Goal: Task Accomplishment & Management: Use online tool/utility

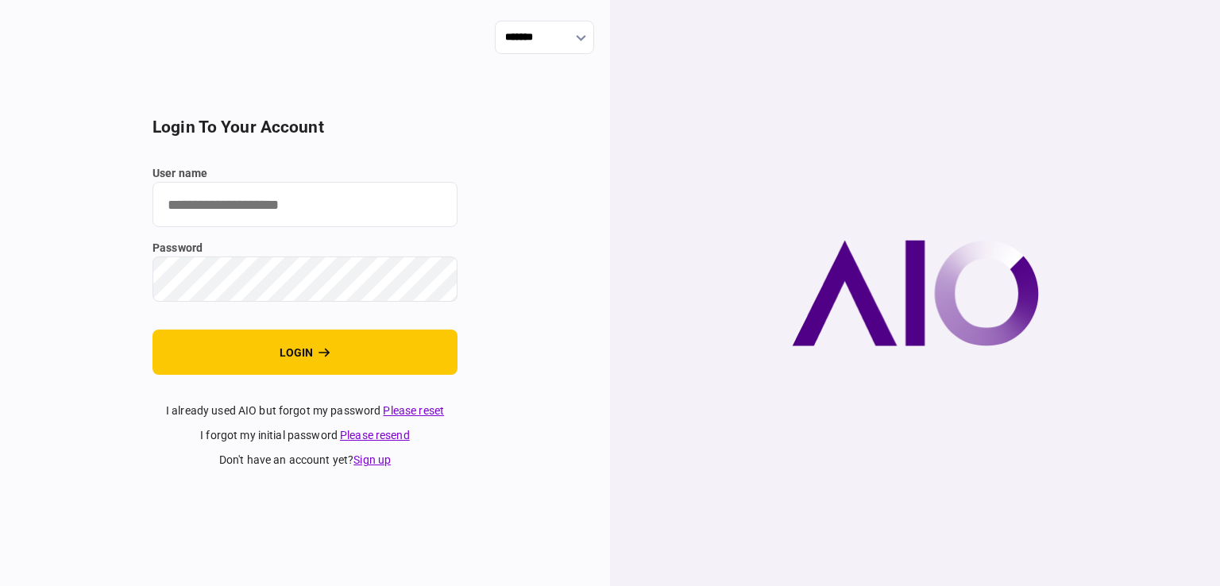
type input "**********"
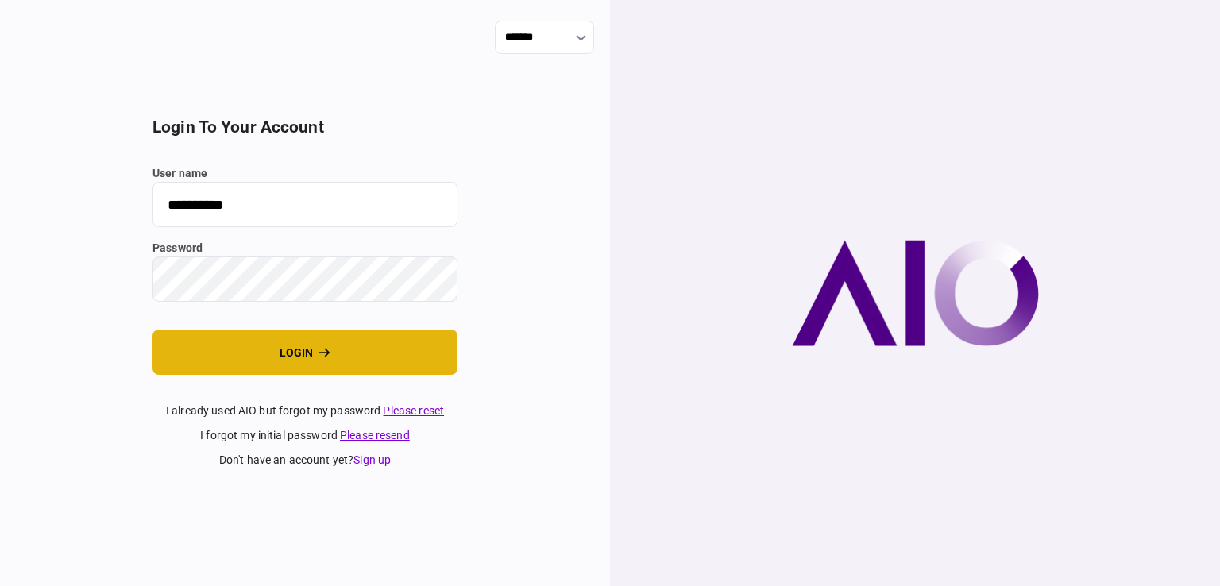
click at [352, 360] on button "login" at bounding box center [305, 352] width 305 height 45
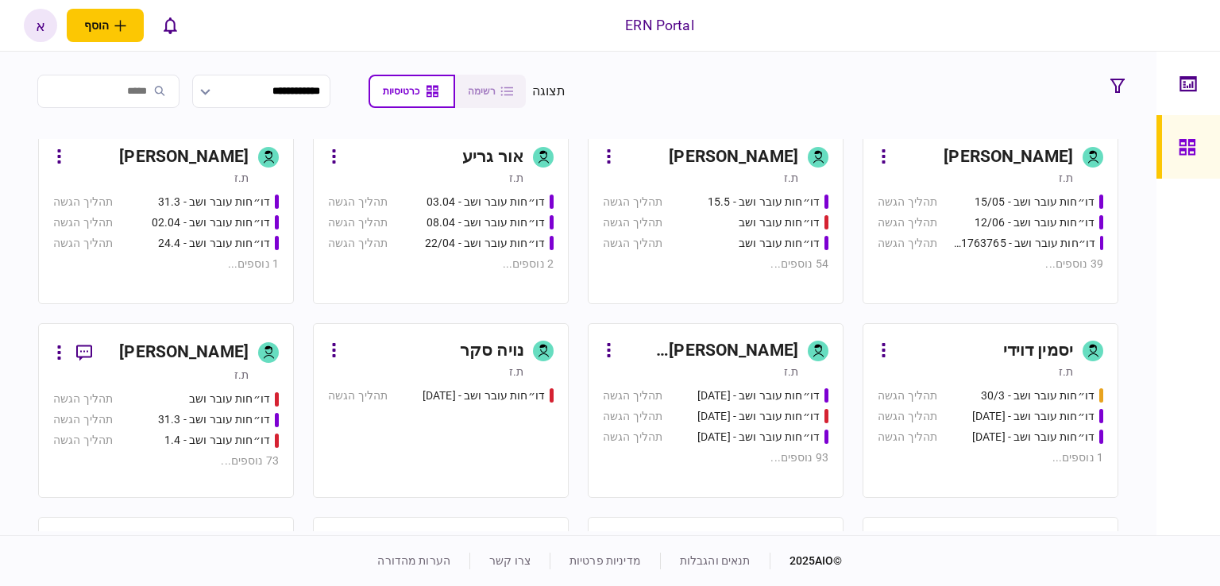
scroll to position [477, 0]
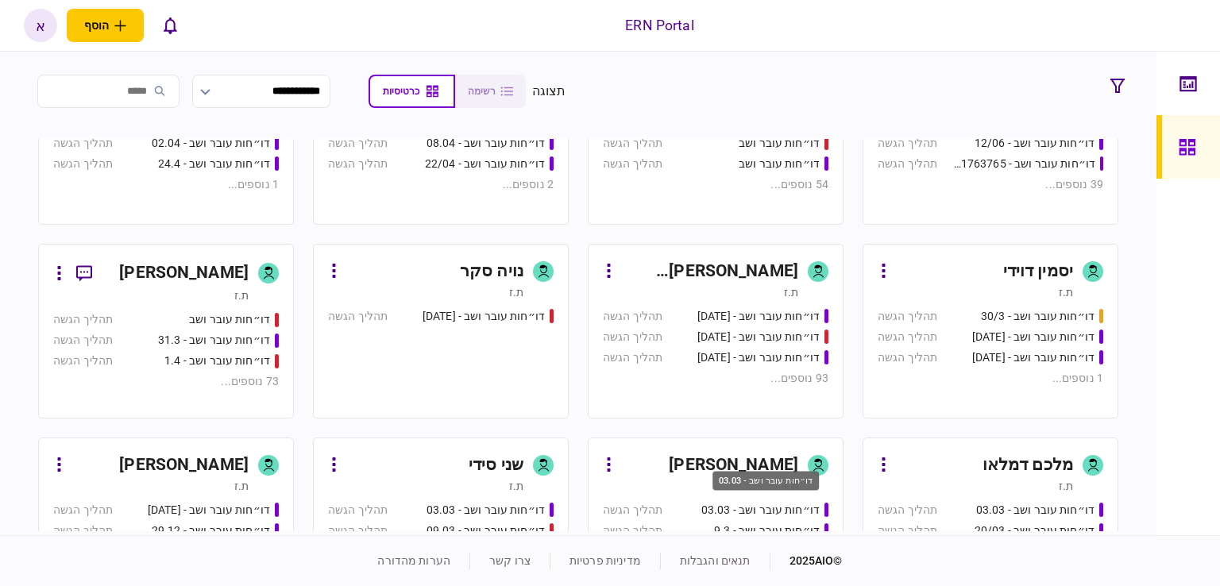
click at [790, 480] on div "דו״חות עובר ושב - 03.03" at bounding box center [766, 481] width 106 height 20
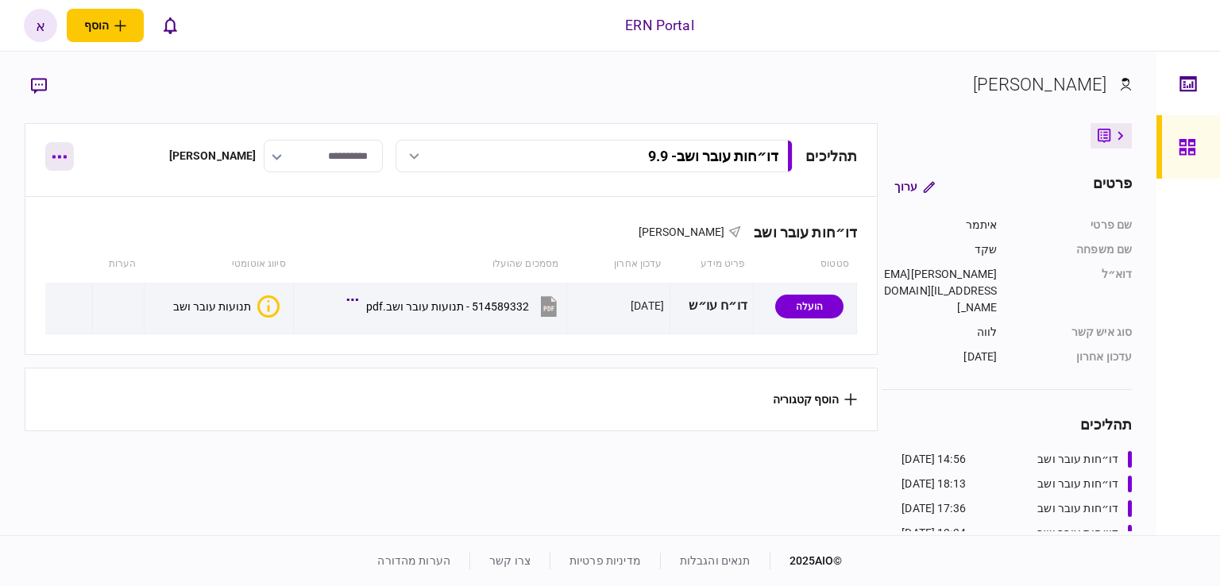
click at [56, 148] on button "button" at bounding box center [59, 156] width 29 height 29
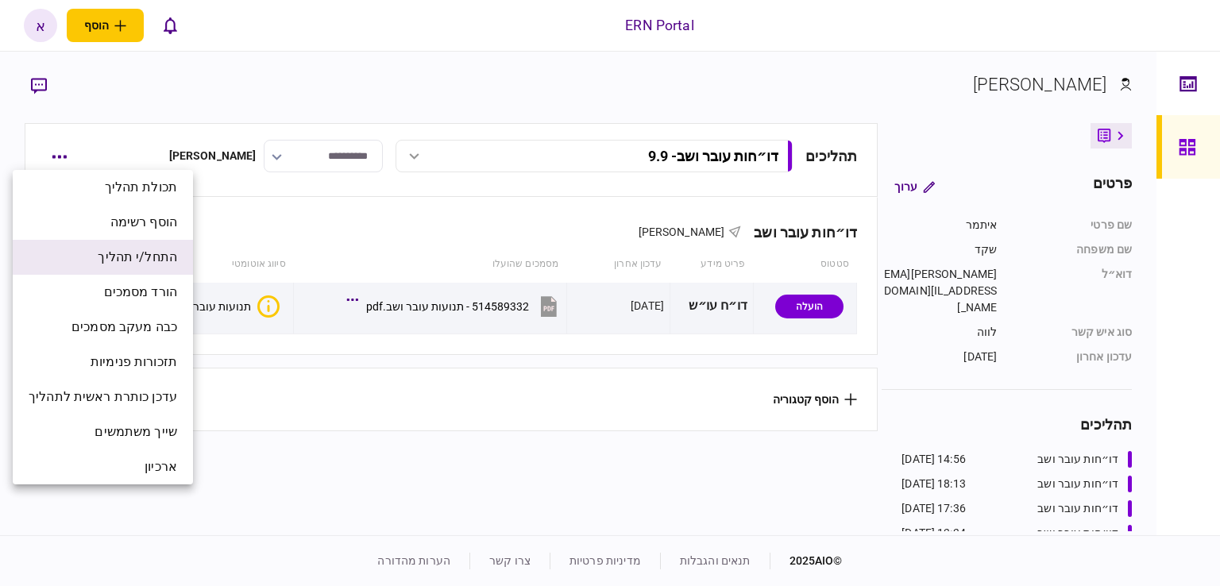
click at [177, 253] on span "התחל/י תהליך" at bounding box center [137, 257] width 79 height 19
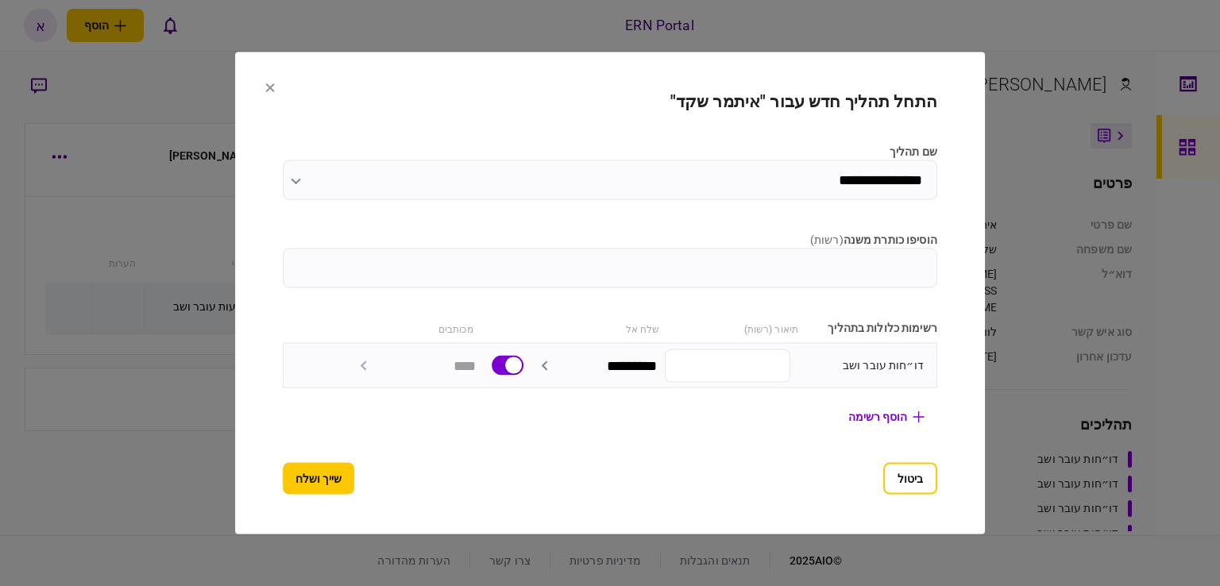
click at [671, 276] on input "הוסיפו כותרת משנה ( רשות )" at bounding box center [610, 269] width 655 height 40
type input "****"
click at [283, 483] on button "שייך ושלח" at bounding box center [318, 479] width 71 height 32
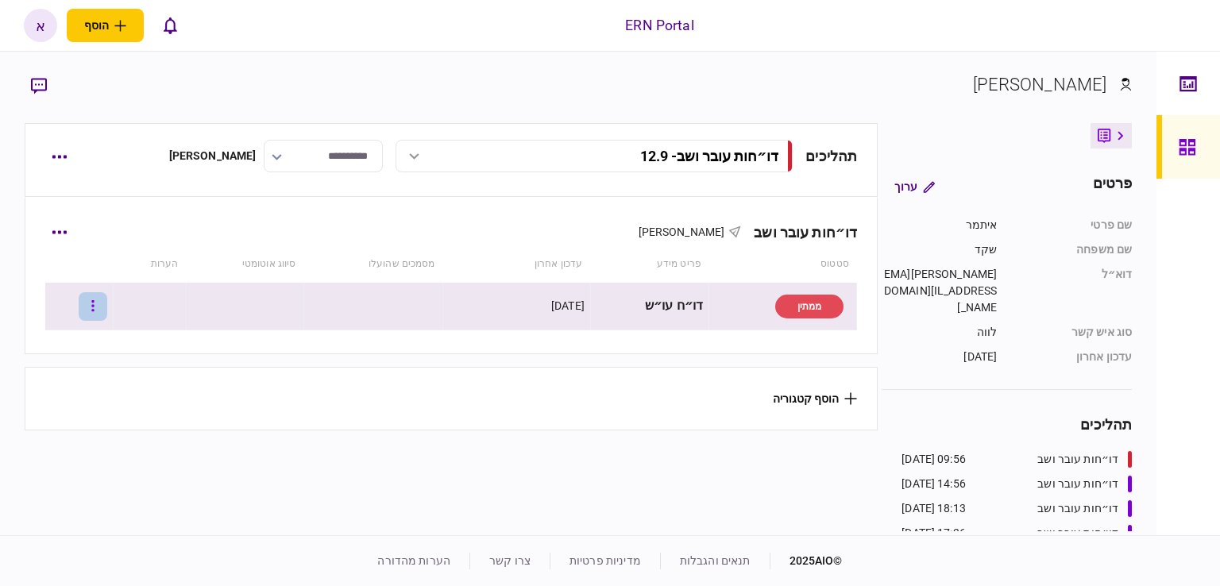
click at [102, 303] on button "button" at bounding box center [93, 306] width 29 height 29
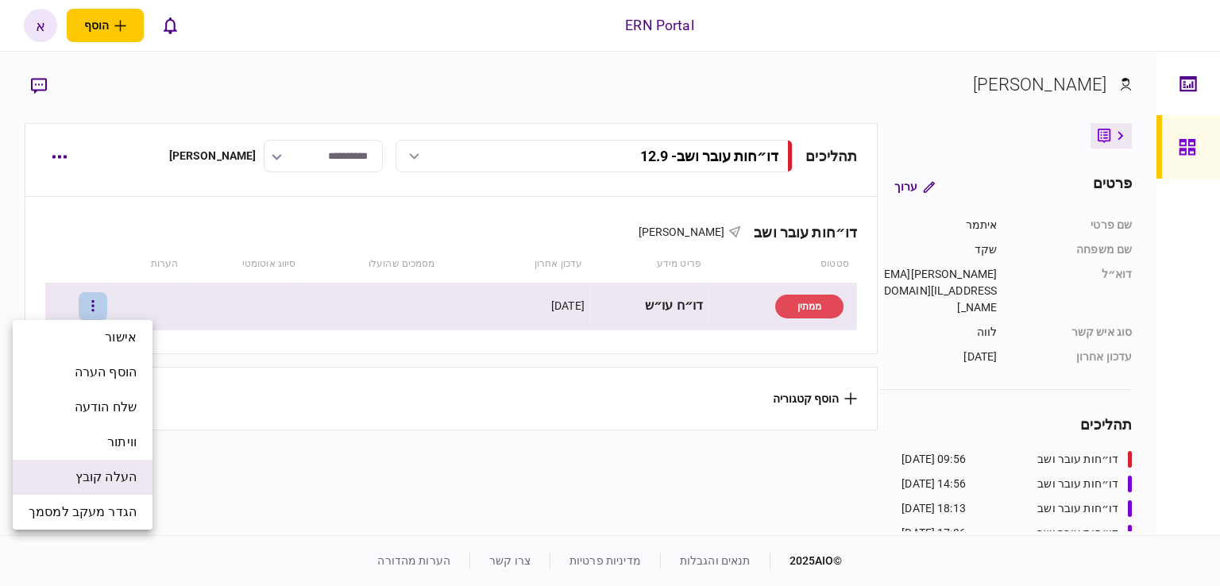
click at [87, 481] on span "העלה קובץ" at bounding box center [105, 477] width 61 height 19
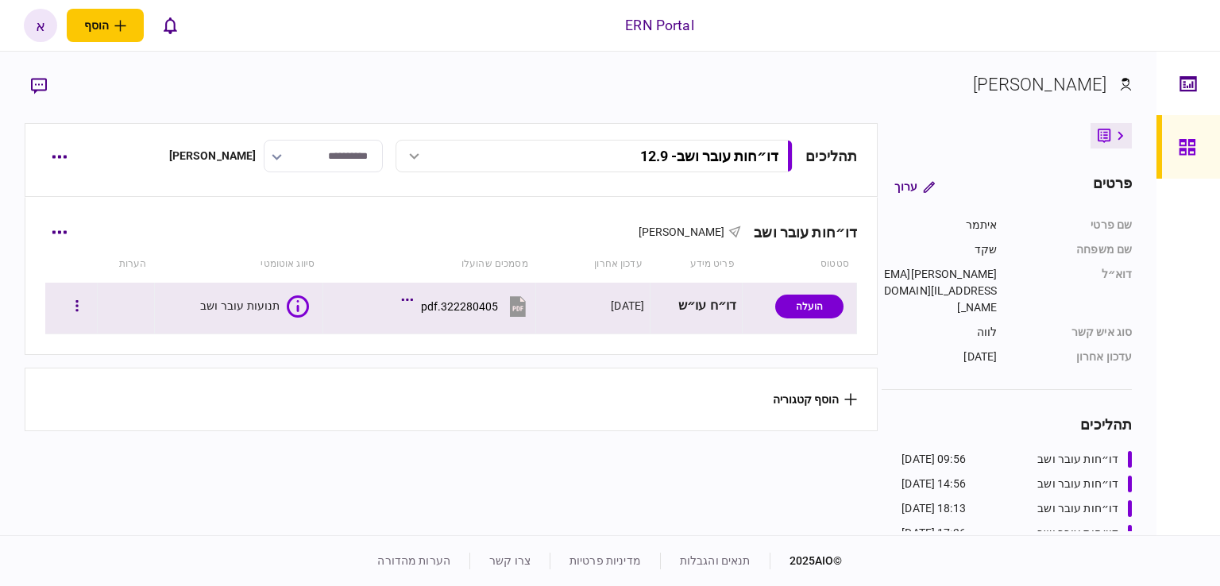
click at [419, 332] on td "322280405.pdf" at bounding box center [429, 309] width 214 height 52
click at [272, 302] on div "תנועות עובר ושב" at bounding box center [239, 306] width 78 height 13
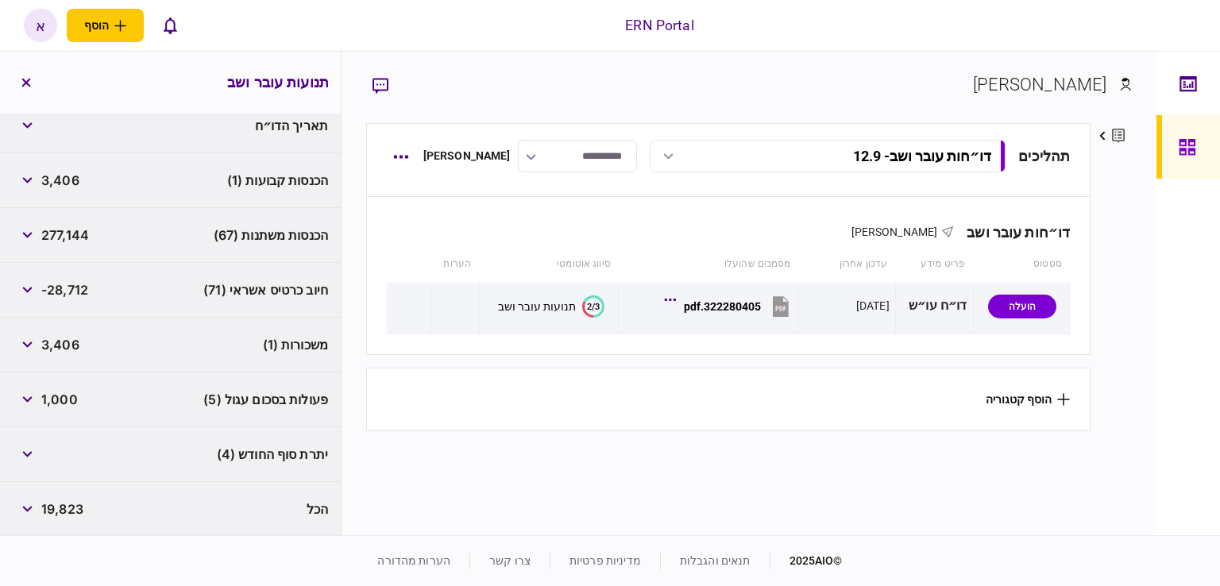
scroll to position [156, 0]
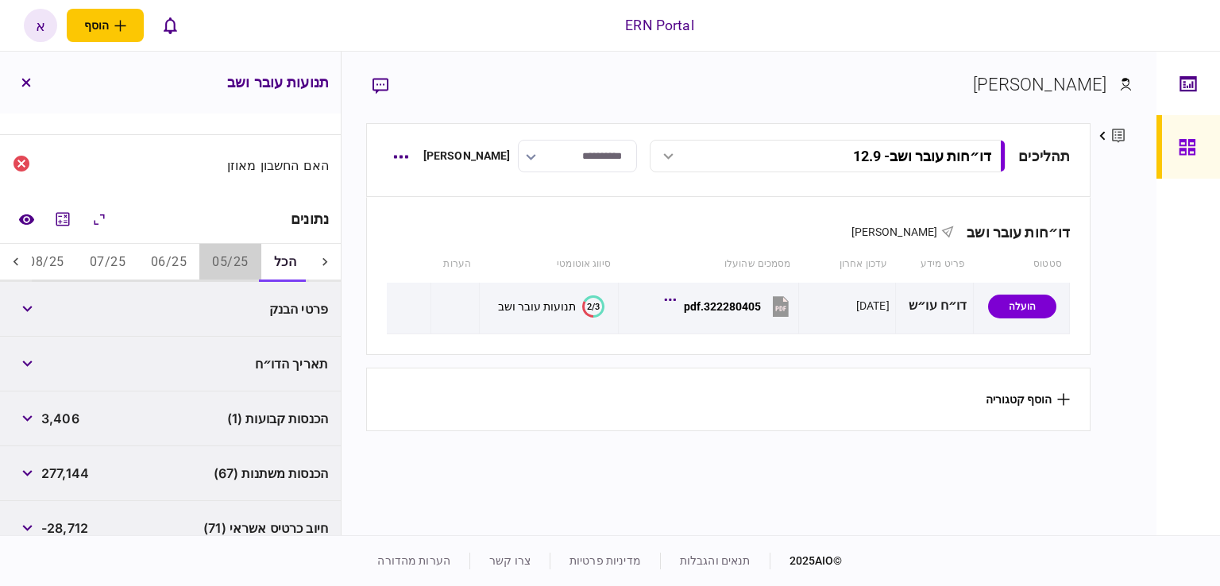
click at [227, 268] on button "05/25" at bounding box center [229, 263] width 61 height 38
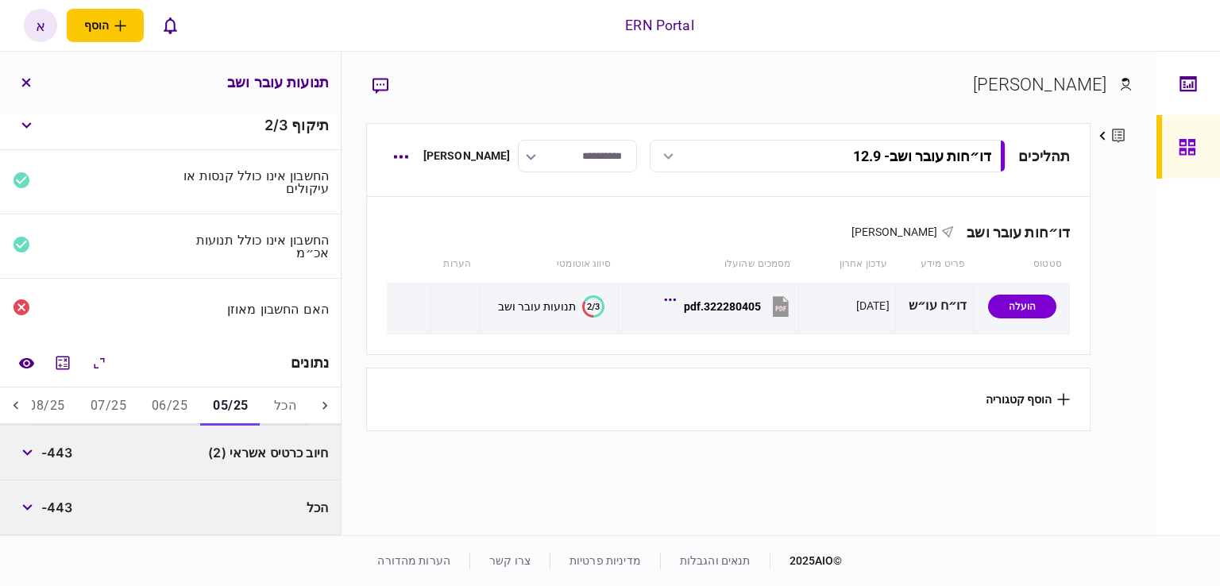
click at [176, 398] on button "06/25" at bounding box center [169, 407] width 61 height 38
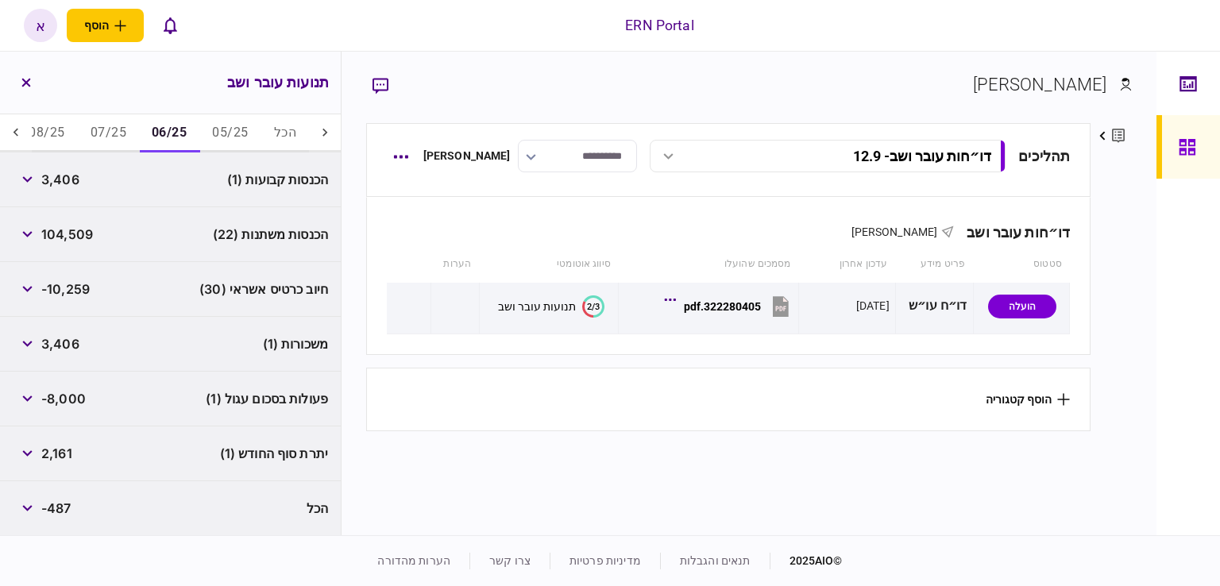
click at [67, 176] on span "3,406" at bounding box center [60, 179] width 38 height 19
copy span "3,406"
click at [79, 233] on span "104,509" at bounding box center [67, 234] width 52 height 19
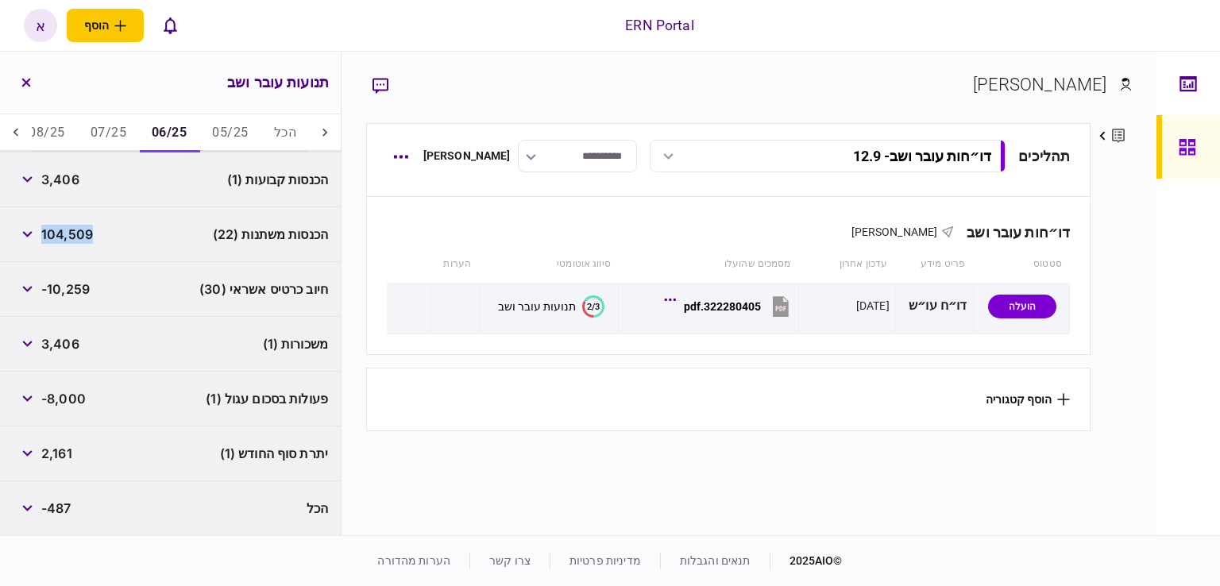
copy span "104,509"
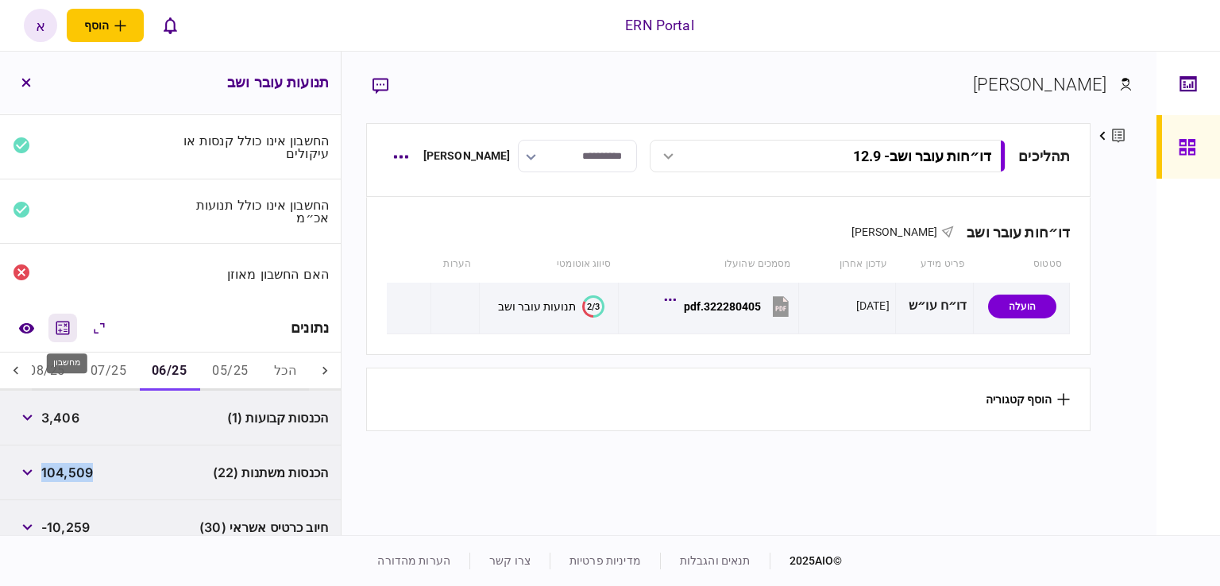
click at [57, 330] on icon "מחשבון" at bounding box center [62, 328] width 19 height 19
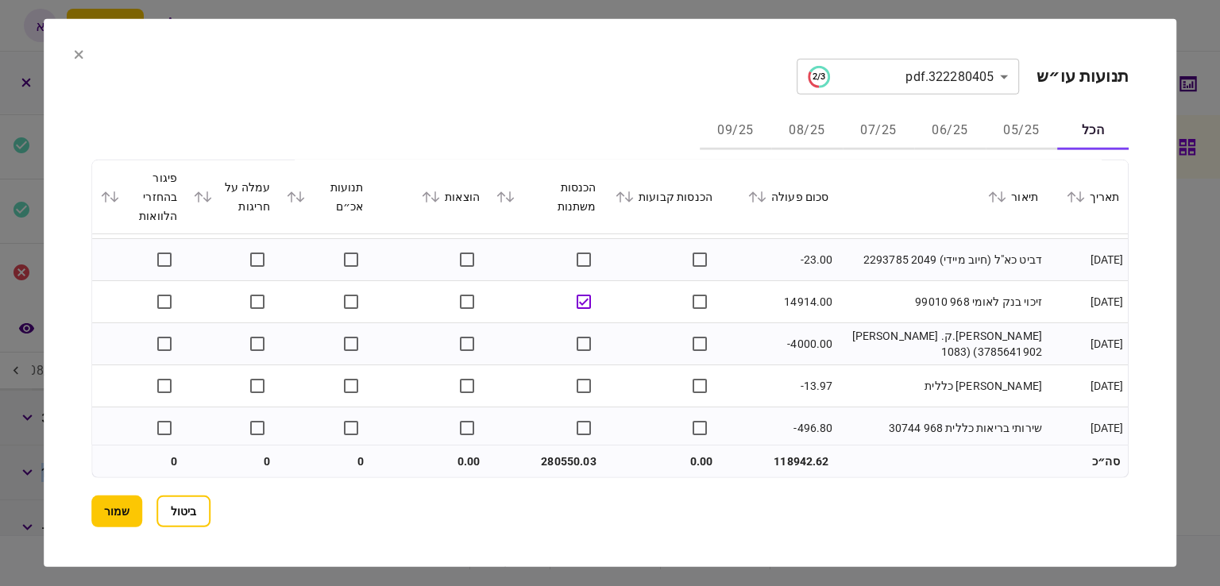
scroll to position [9510, 0]
click at [37, 425] on div at bounding box center [610, 293] width 1220 height 586
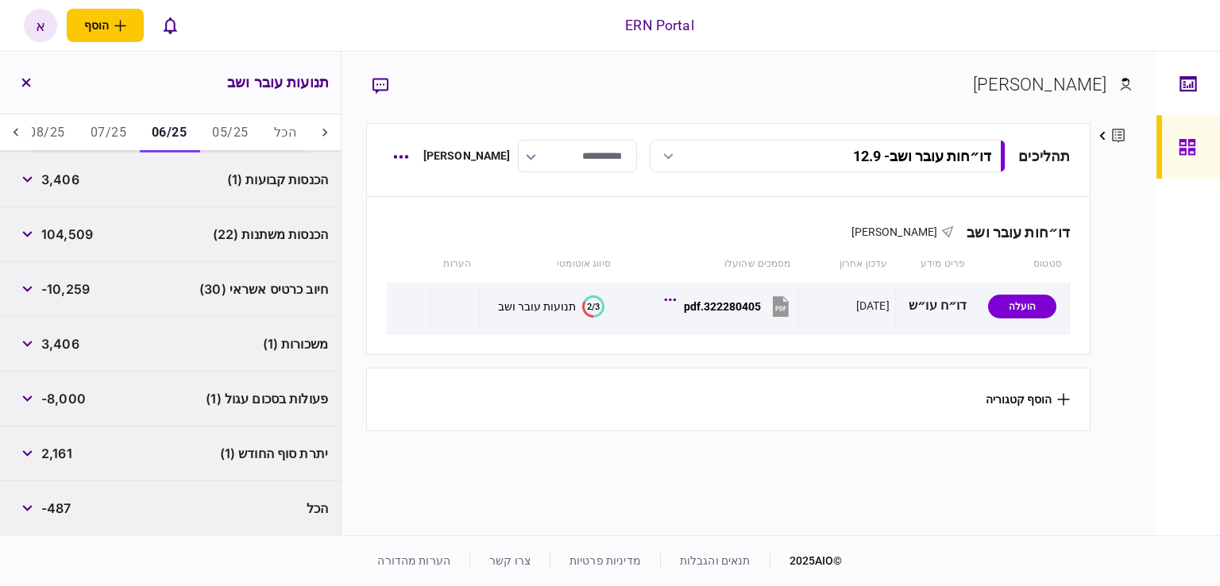
scroll to position [0, 0]
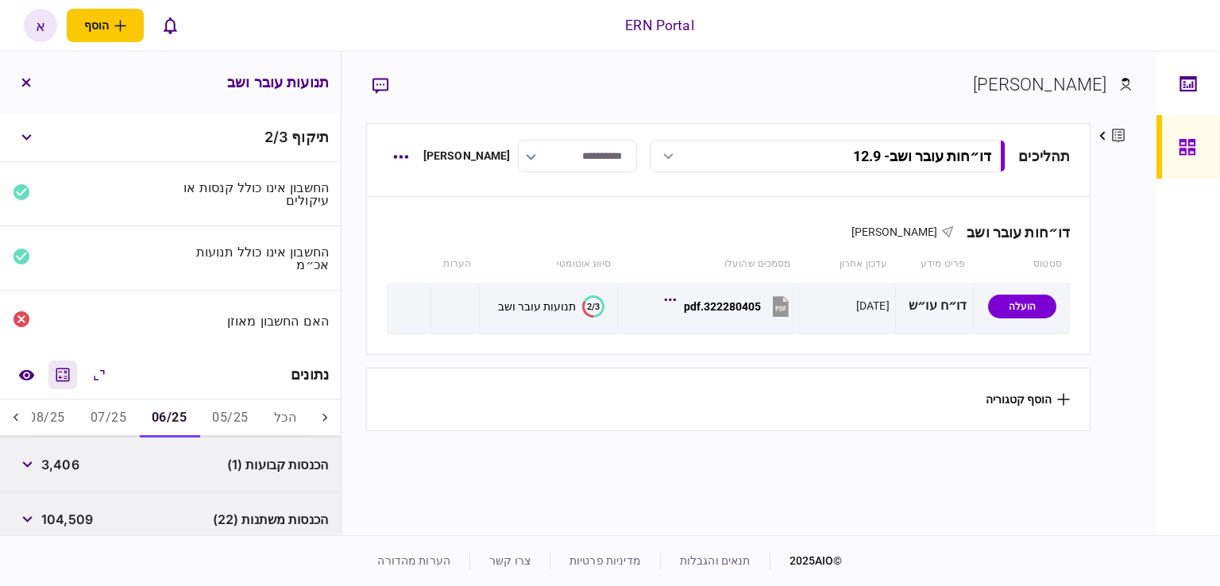
click at [60, 371] on icon "מחשבון" at bounding box center [62, 374] width 19 height 19
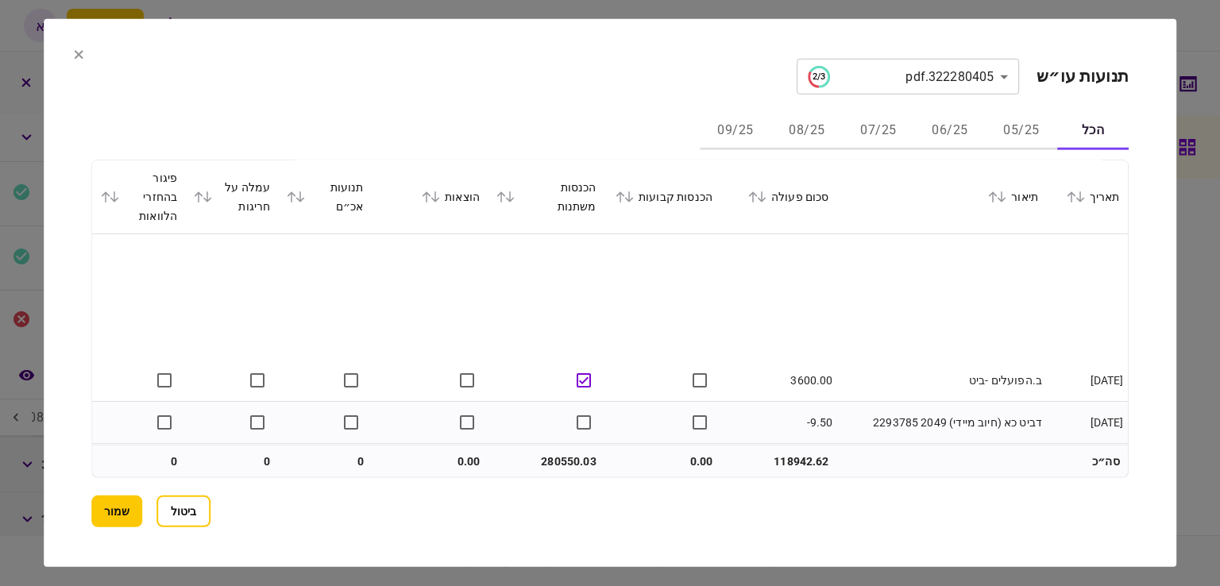
scroll to position [5878, 0]
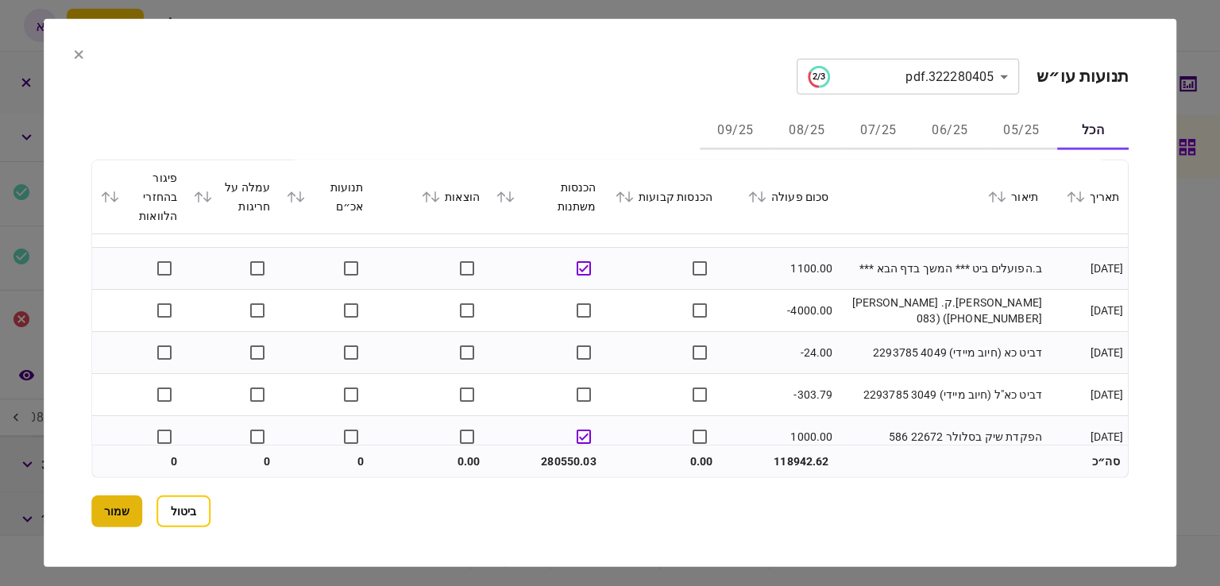
click at [133, 519] on button "שמור" at bounding box center [116, 512] width 51 height 32
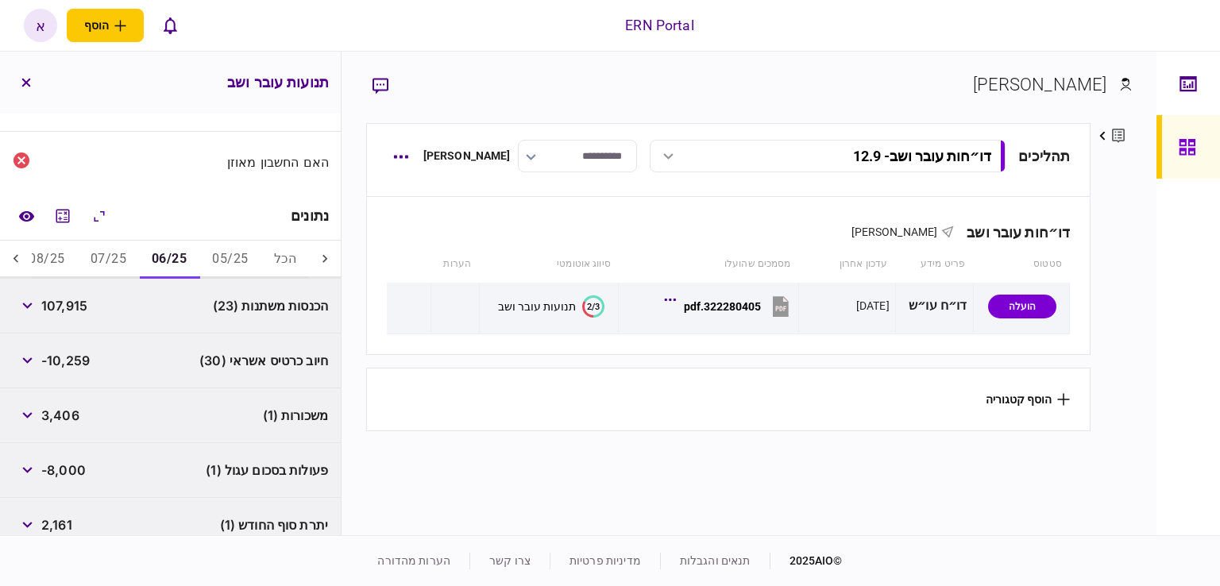
scroll to position [230, 0]
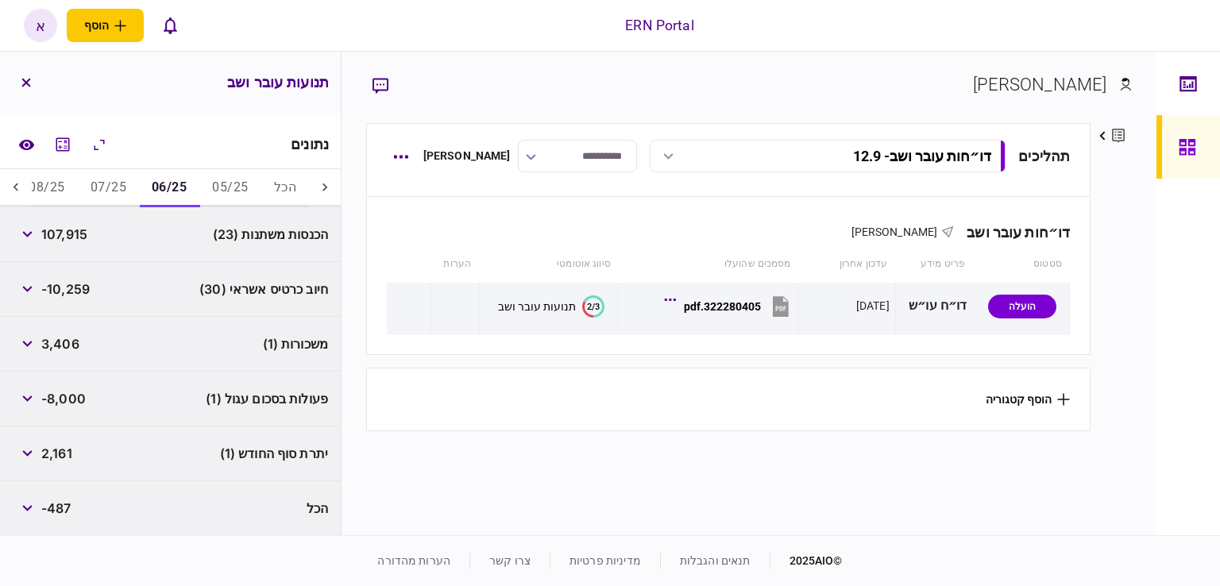
click at [76, 235] on span "107,915" at bounding box center [64, 234] width 46 height 19
copy span "107,915"
click at [29, 396] on icon "button" at bounding box center [27, 399] width 10 height 6
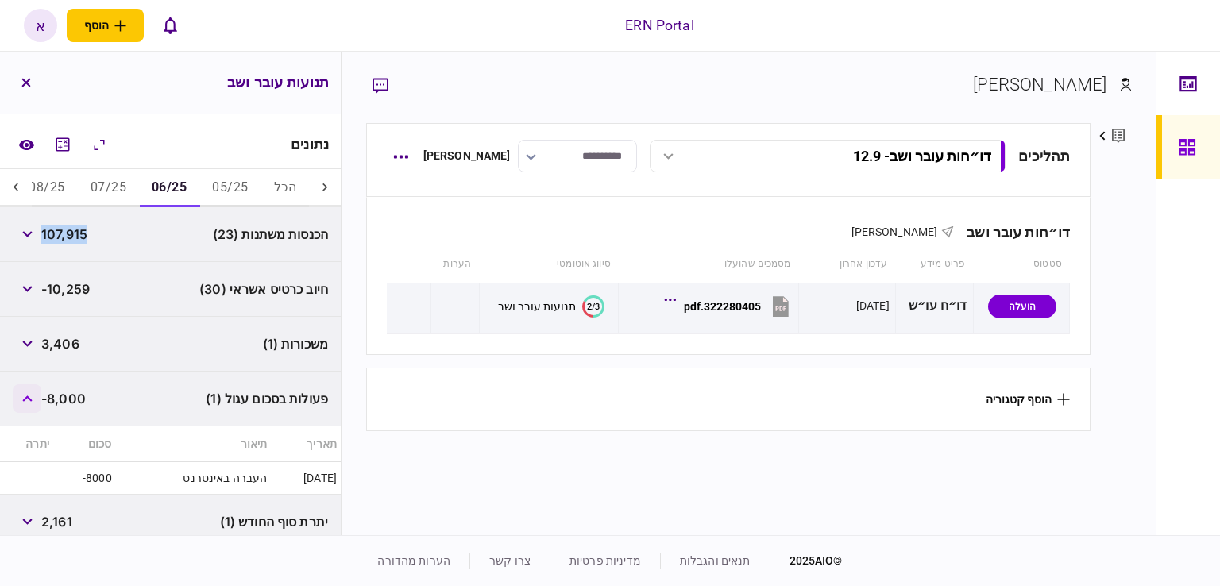
click at [29, 396] on icon "button" at bounding box center [27, 399] width 10 height 6
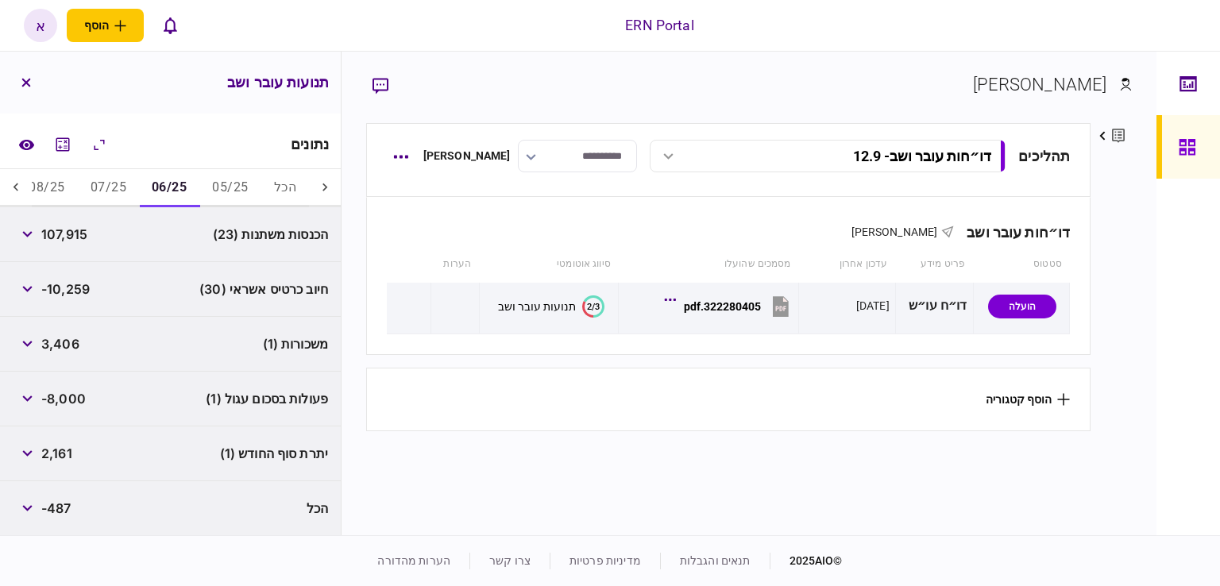
click at [64, 452] on span "2,161" at bounding box center [56, 453] width 31 height 19
copy span "2,161"
click at [21, 400] on button "button" at bounding box center [27, 398] width 29 height 29
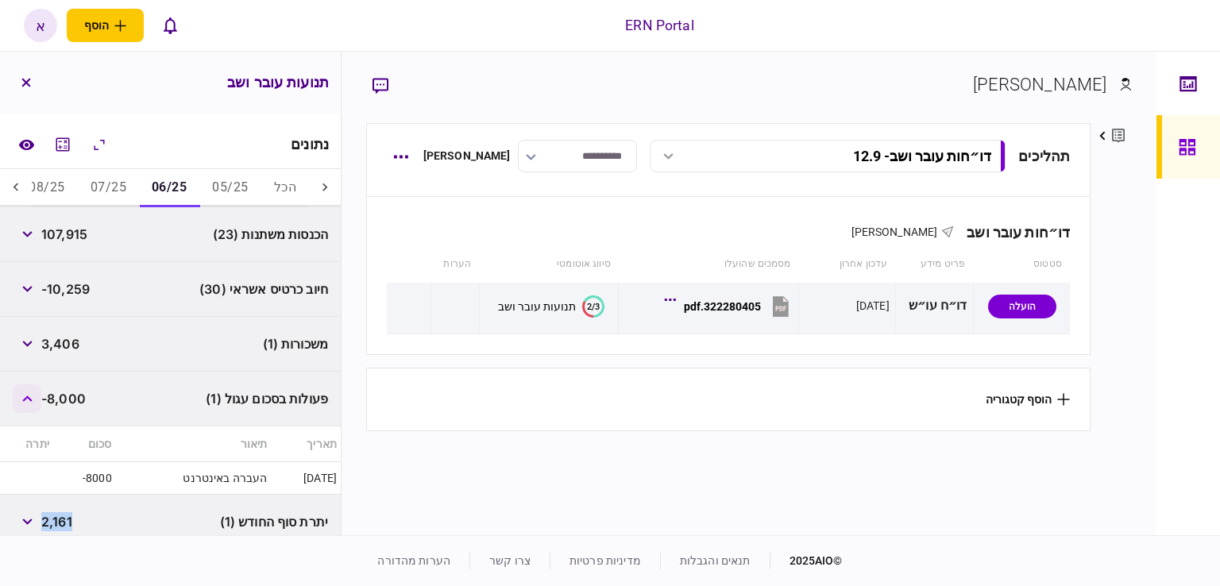
click at [21, 400] on button "button" at bounding box center [27, 398] width 29 height 29
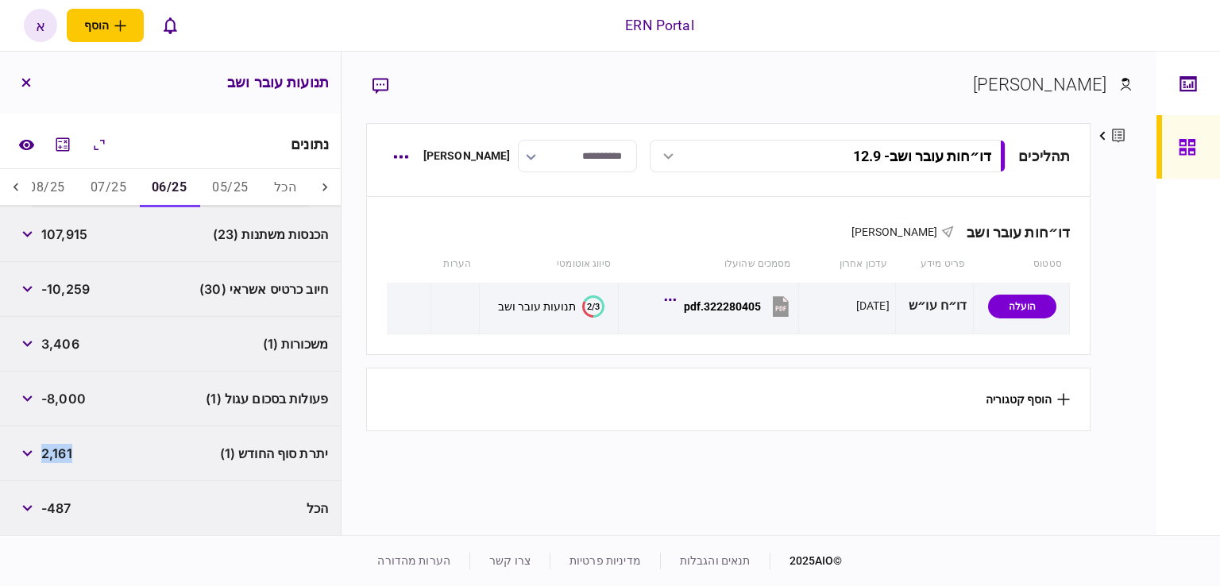
click at [116, 178] on button "07/25" at bounding box center [108, 188] width 61 height 38
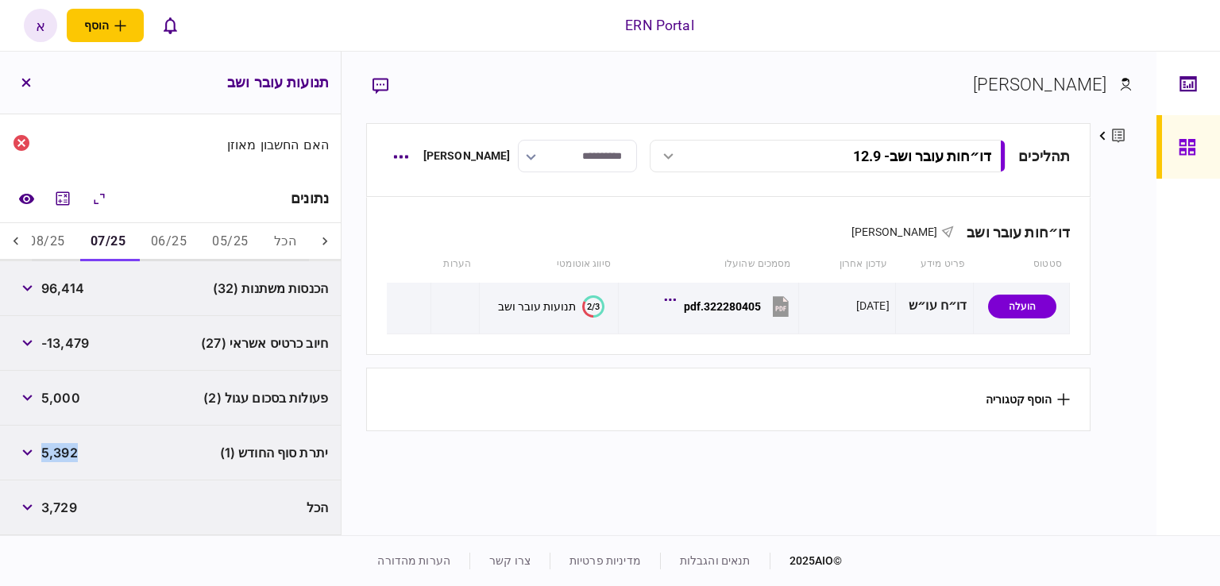
scroll to position [176, 0]
click at [60, 284] on span "96,414" at bounding box center [62, 289] width 43 height 19
copy span "96,414"
click at [68, 452] on span "5,392" at bounding box center [59, 453] width 37 height 19
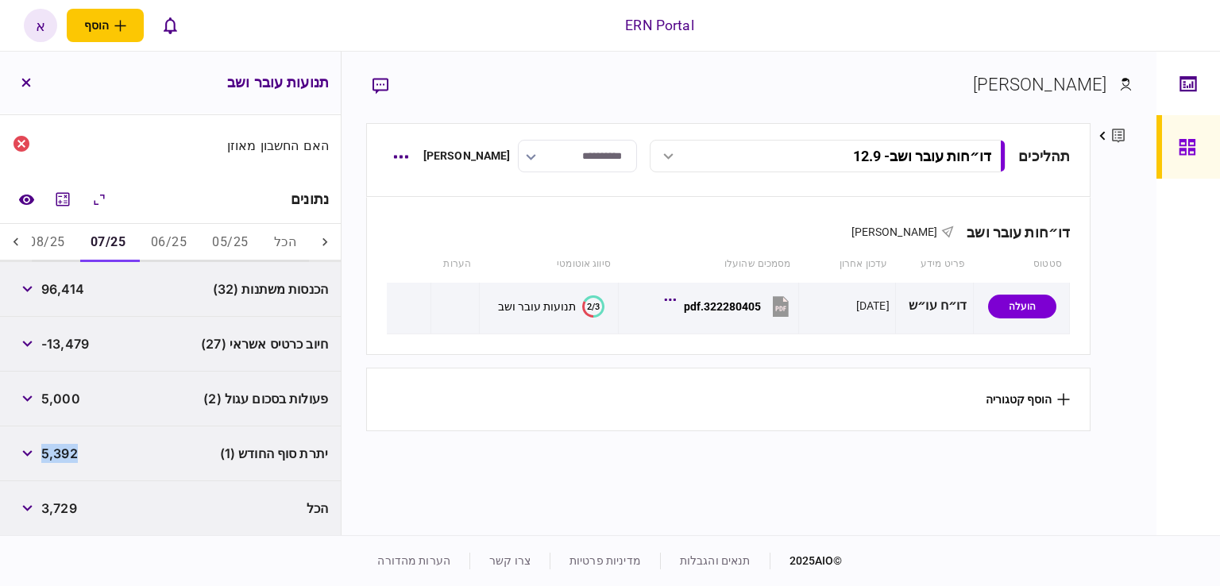
click at [68, 452] on span "5,392" at bounding box center [59, 453] width 37 height 19
copy span "5,392"
click at [58, 234] on button "08/25" at bounding box center [46, 243] width 61 height 38
click at [67, 288] on span "55,941" at bounding box center [62, 289] width 42 height 19
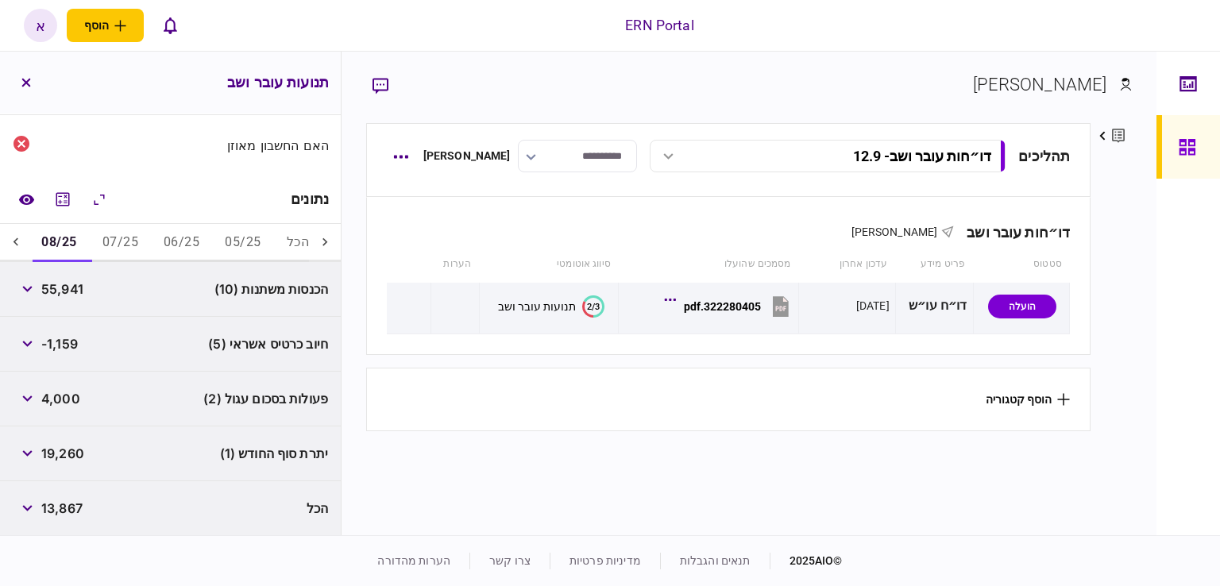
click at [67, 290] on span "55,941" at bounding box center [62, 289] width 42 height 19
copy span "55,941"
click at [68, 456] on span "19,260" at bounding box center [62, 453] width 43 height 19
copy span "19,260"
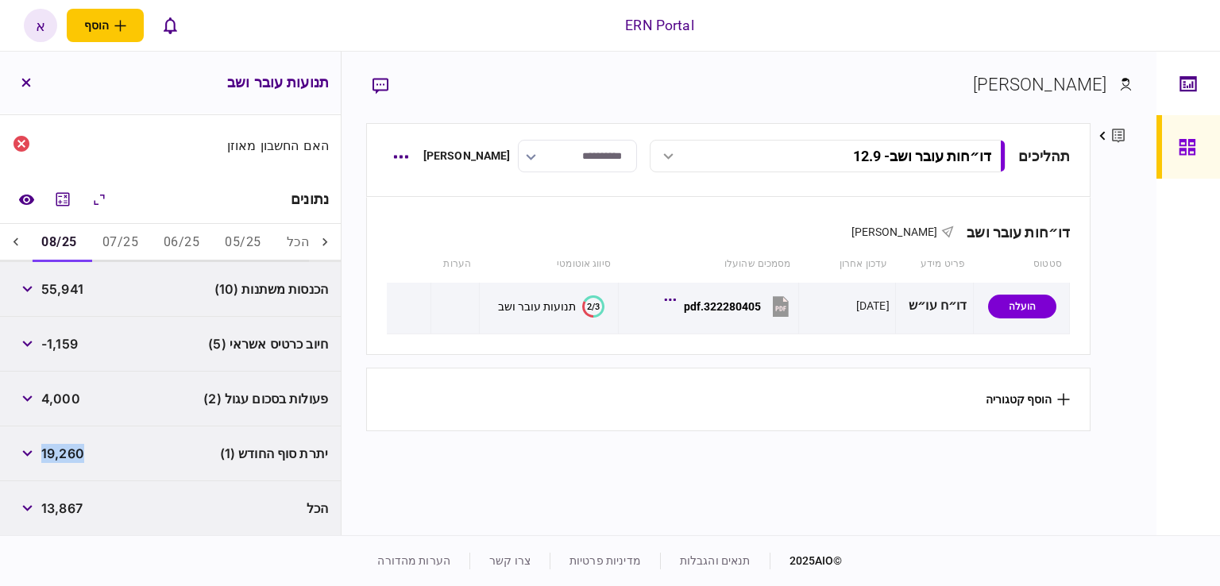
click at [23, 242] on icon at bounding box center [16, 242] width 16 height 16
click at [89, 248] on button "09/25" at bounding box center [58, 243] width 61 height 38
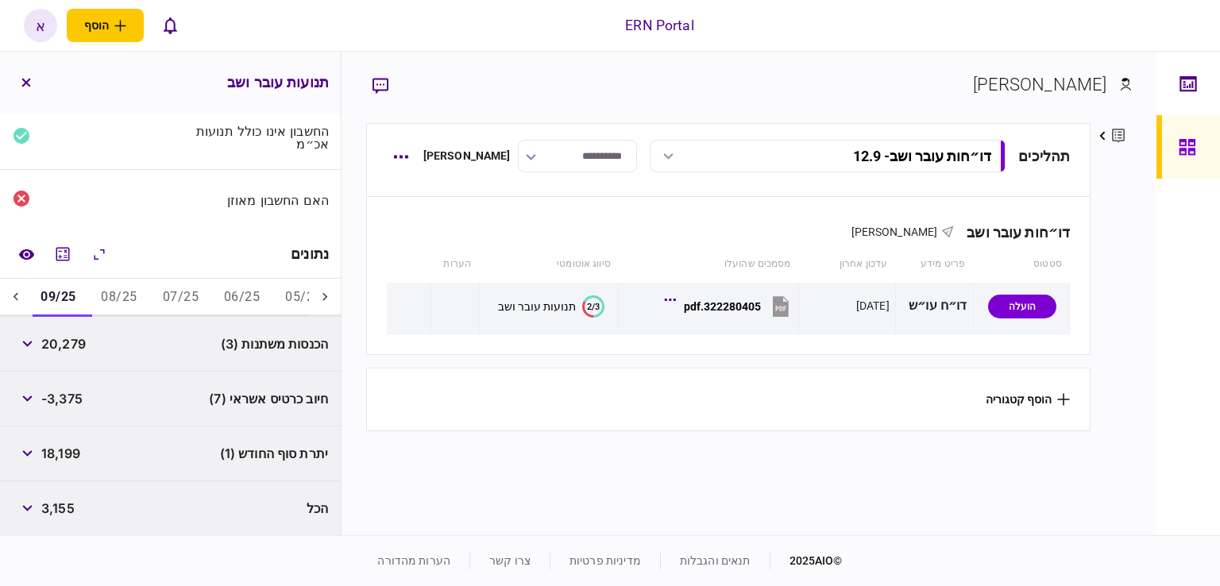
click at [83, 336] on span "20,279" at bounding box center [63, 343] width 44 height 19
copy span "20,279"
click at [67, 458] on span "18,199" at bounding box center [60, 453] width 39 height 19
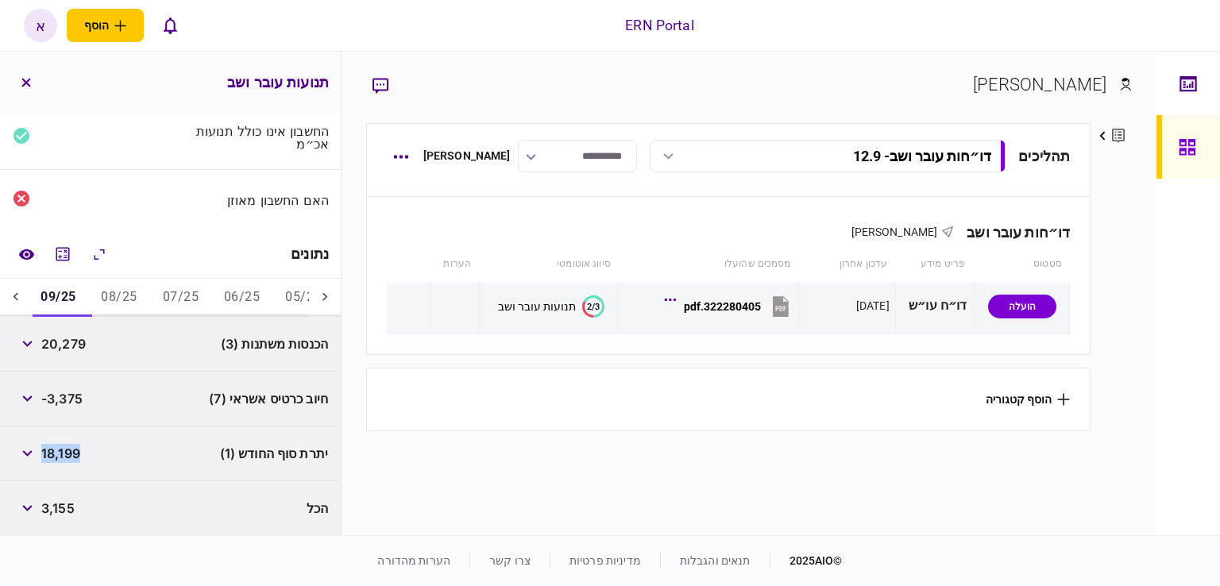
copy span "18,199"
